Goal: Navigation & Orientation: Find specific page/section

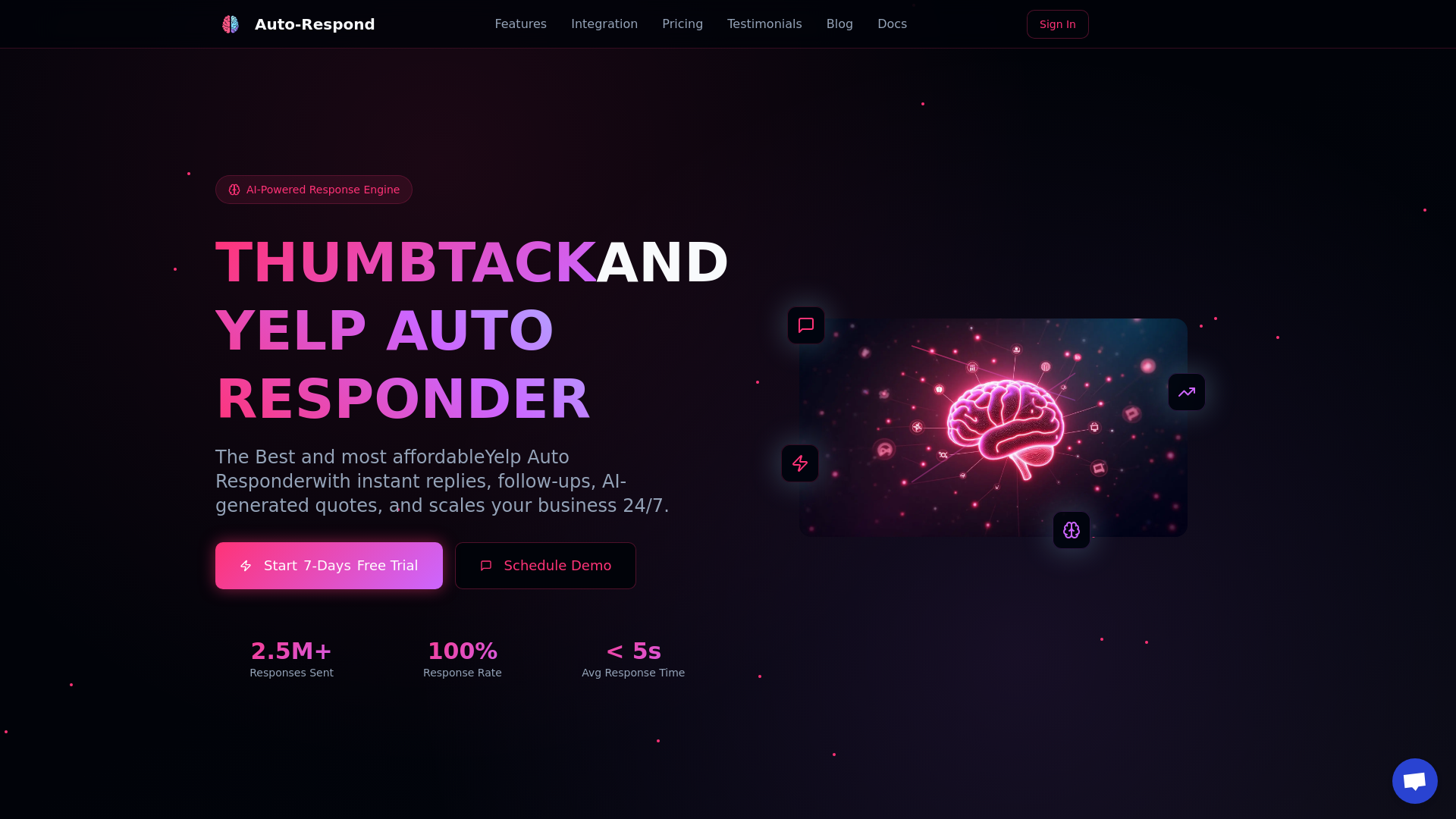
click at [827, 24] on link "Blog" at bounding box center [839, 24] width 26 height 18
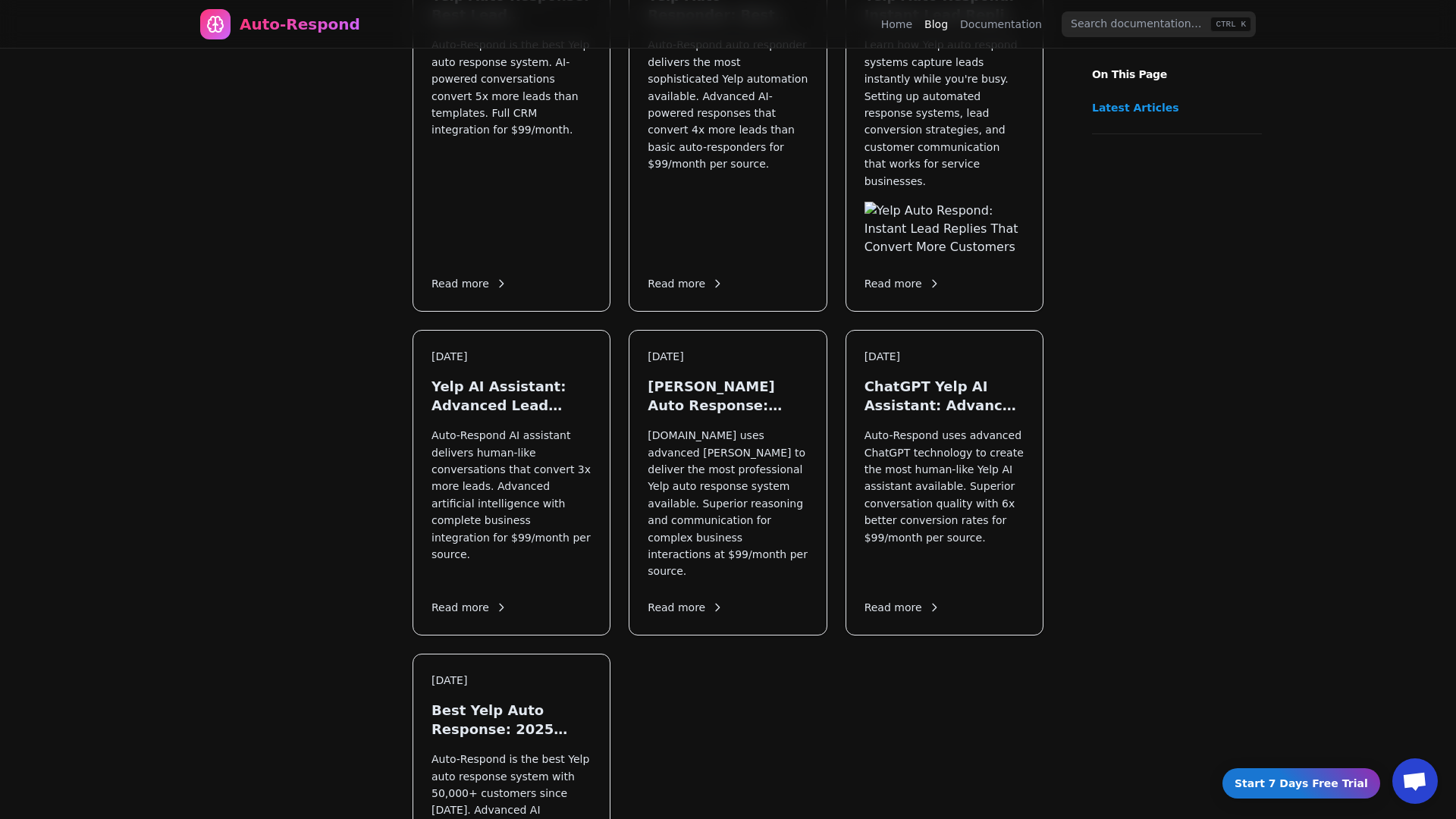
scroll to position [1815, 0]
